Goal: Obtain resource: Obtain resource

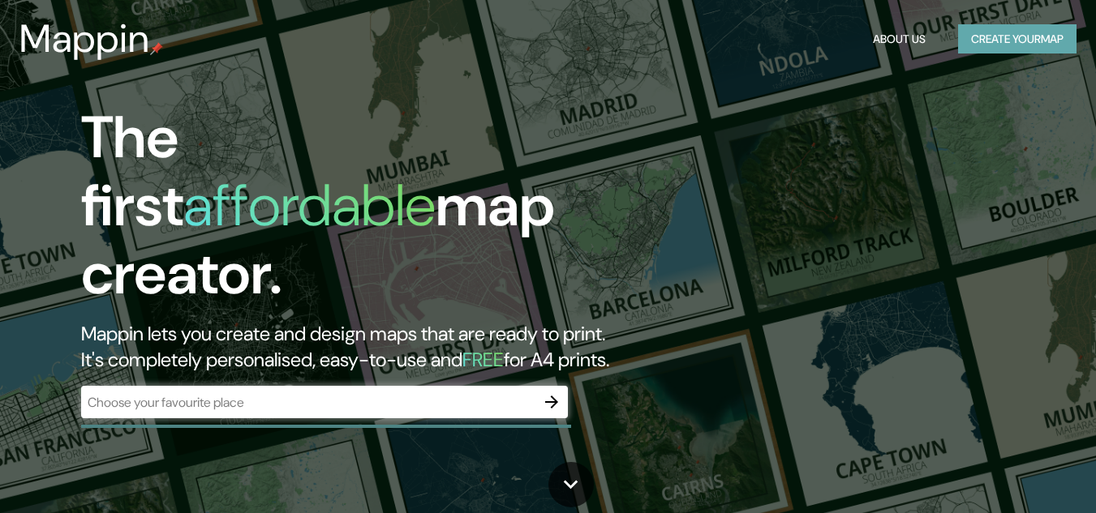
click at [991, 42] on button "Create your map" at bounding box center [1017, 39] width 118 height 30
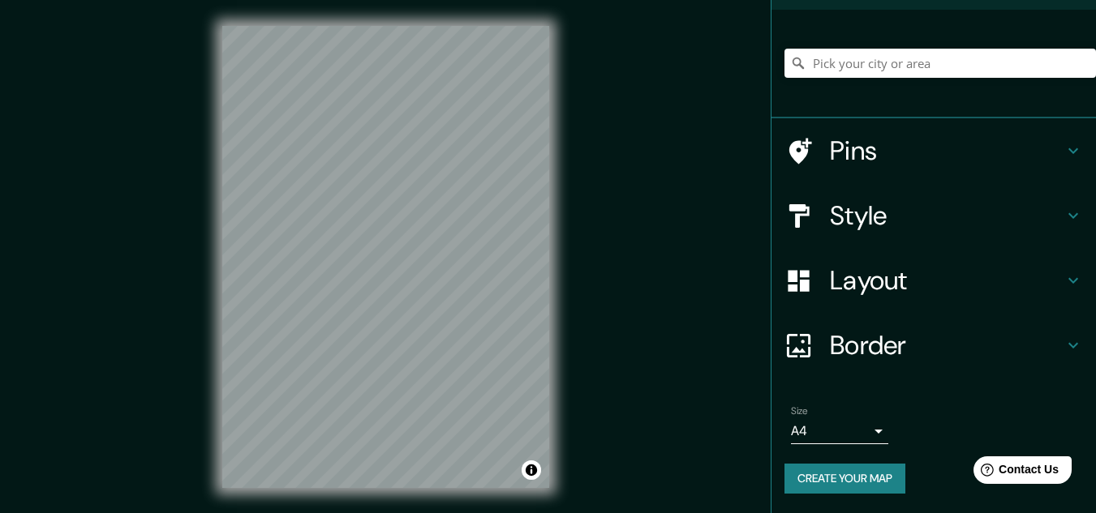
scroll to position [107, 0]
click at [790, 473] on button "Create your map" at bounding box center [844, 479] width 121 height 30
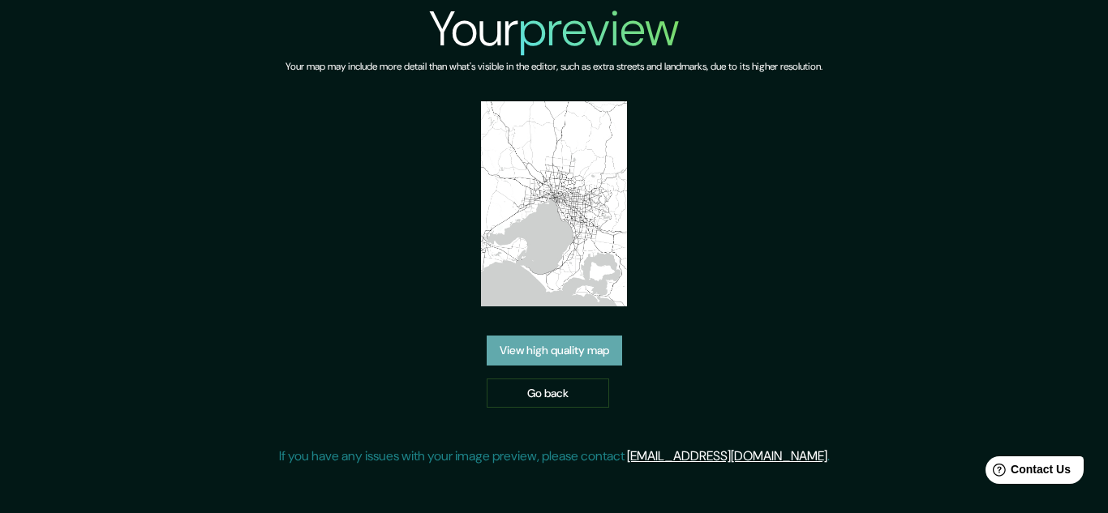
click at [582, 357] on link "View high quality map" at bounding box center [554, 351] width 135 height 30
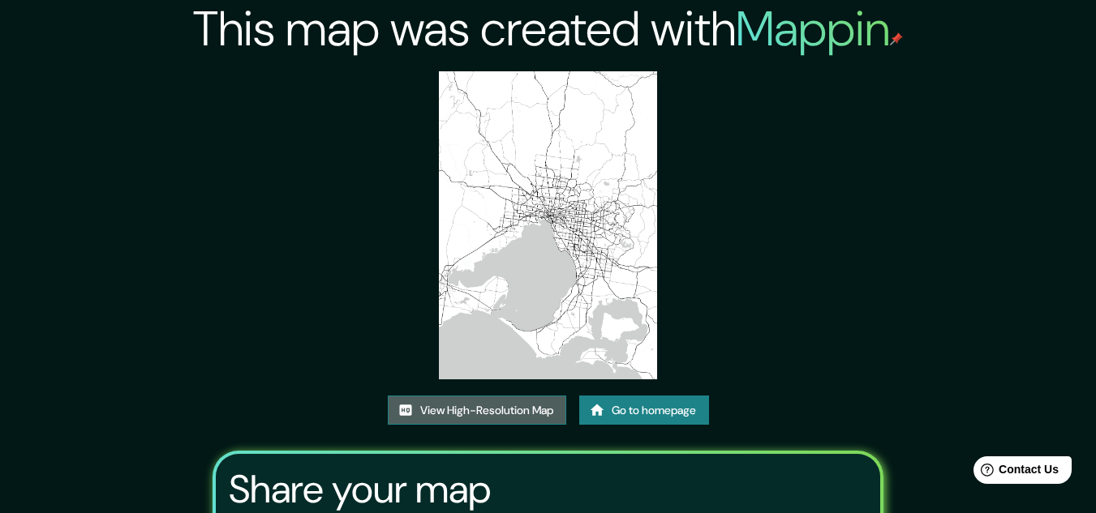
click at [534, 410] on link "View High-Resolution Map" at bounding box center [477, 411] width 178 height 30
